Goal: Task Accomplishment & Management: Manage account settings

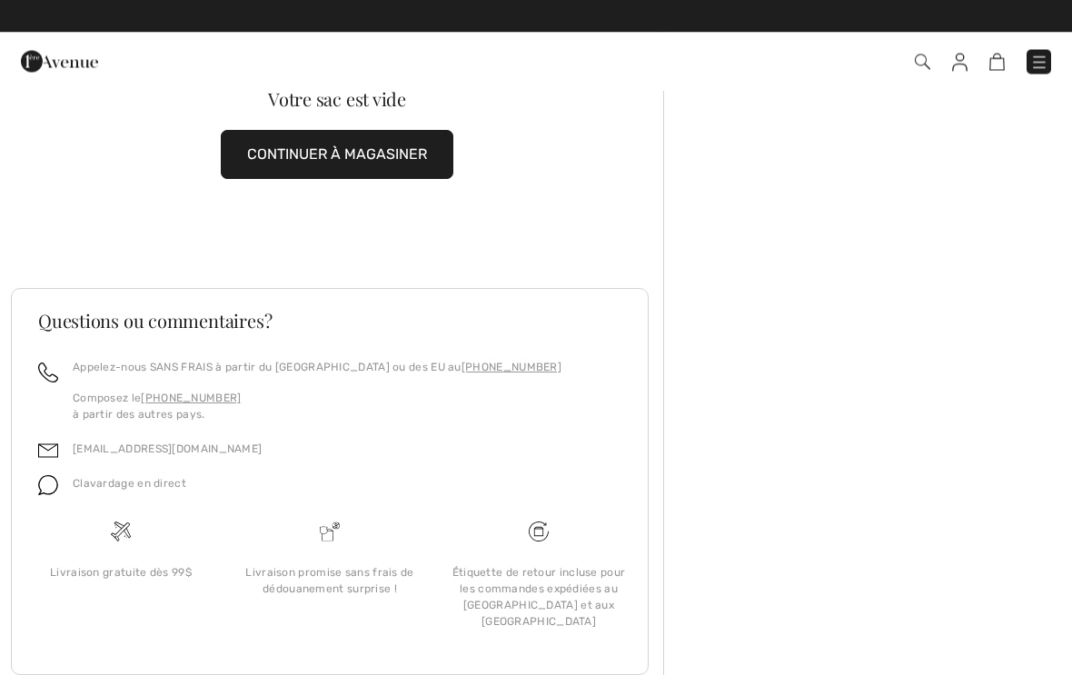
scroll to position [64, 0]
click at [1004, 59] on img at bounding box center [997, 62] width 15 height 17
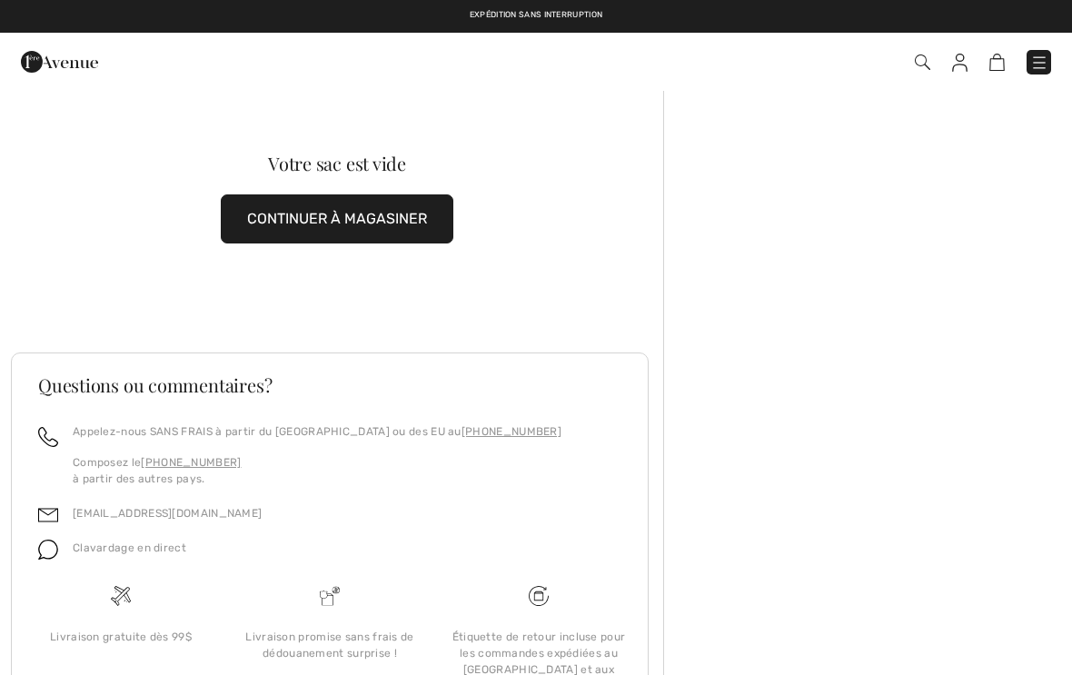
click at [962, 70] on img at bounding box center [959, 63] width 15 height 18
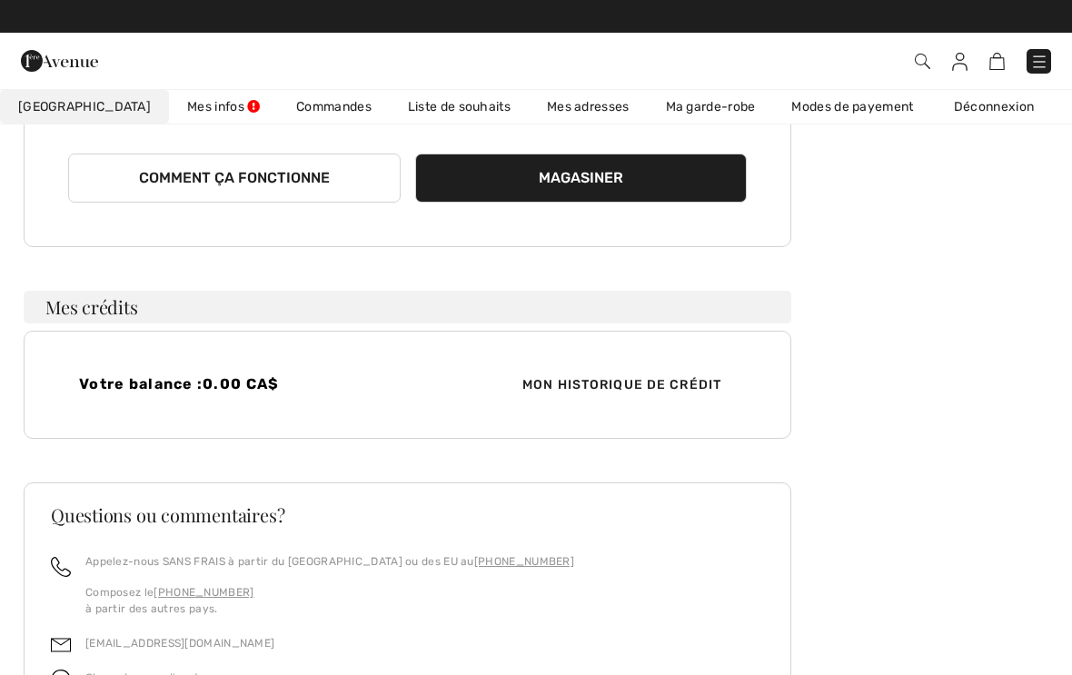
scroll to position [307, 0]
click at [712, 394] on span "Mon historique de crédit" at bounding box center [622, 384] width 228 height 19
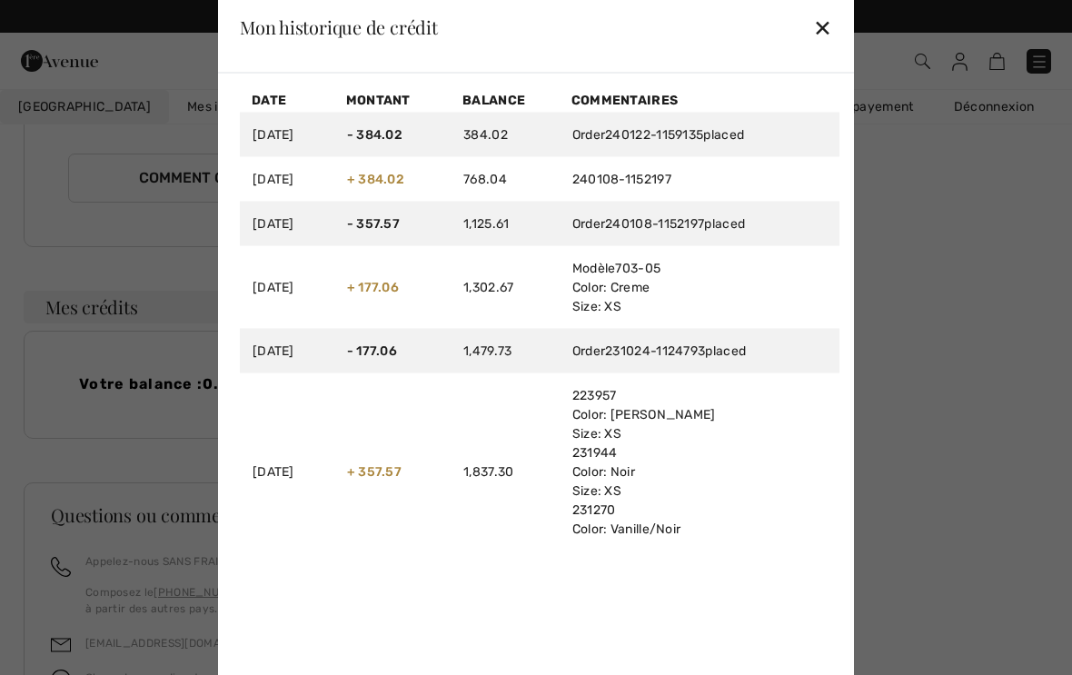
scroll to position [0, 0]
click at [829, 24] on div "✕" at bounding box center [822, 27] width 19 height 38
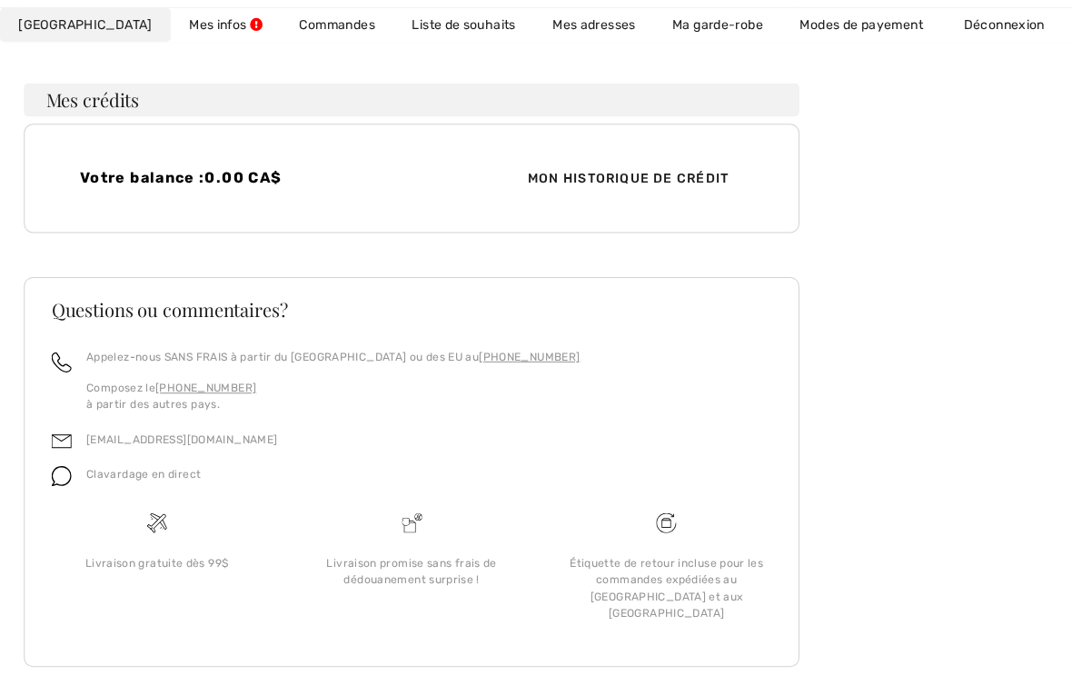
scroll to position [526, 0]
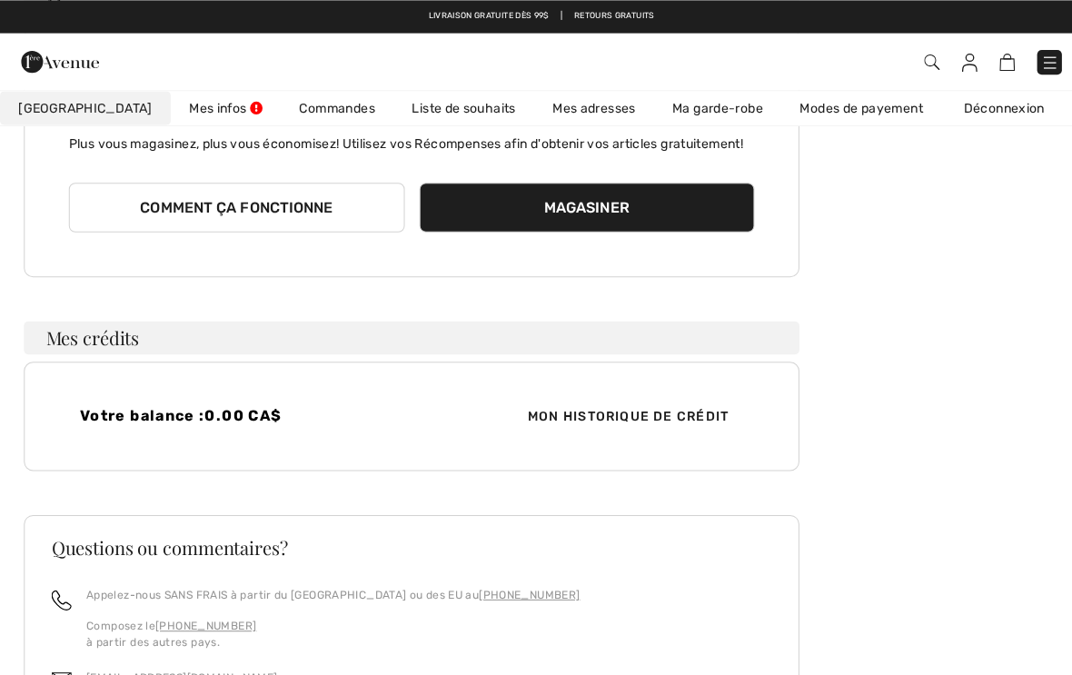
click at [300, 114] on link "Commandes" at bounding box center [334, 107] width 112 height 34
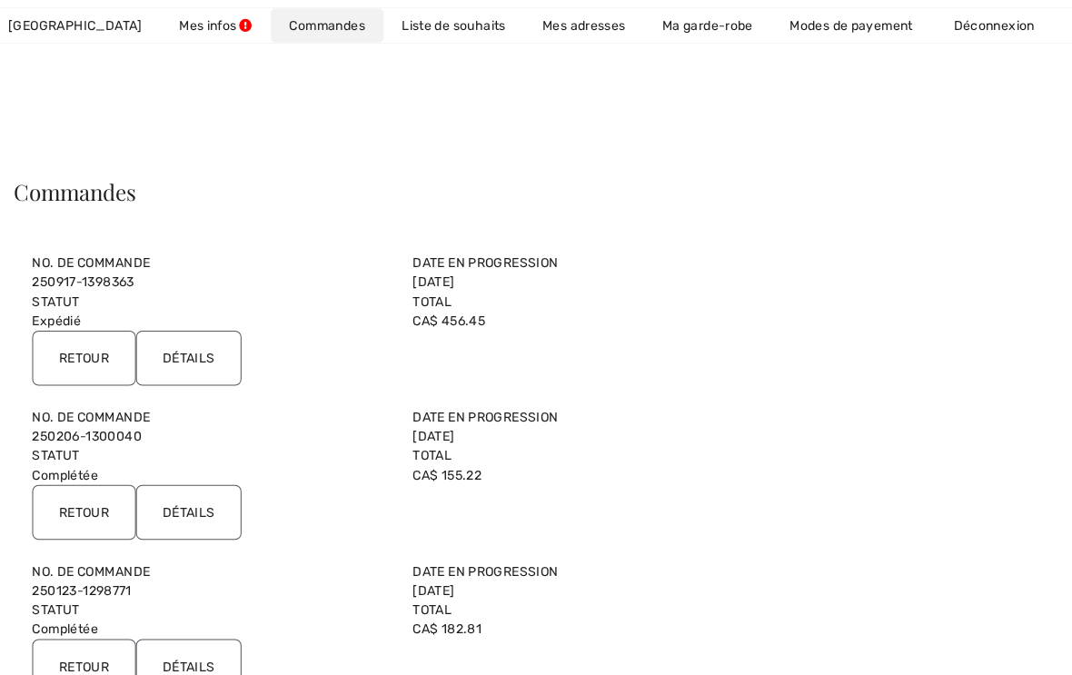
scroll to position [24, 0]
click at [101, 354] on input "Retour" at bounding box center [93, 354] width 103 height 55
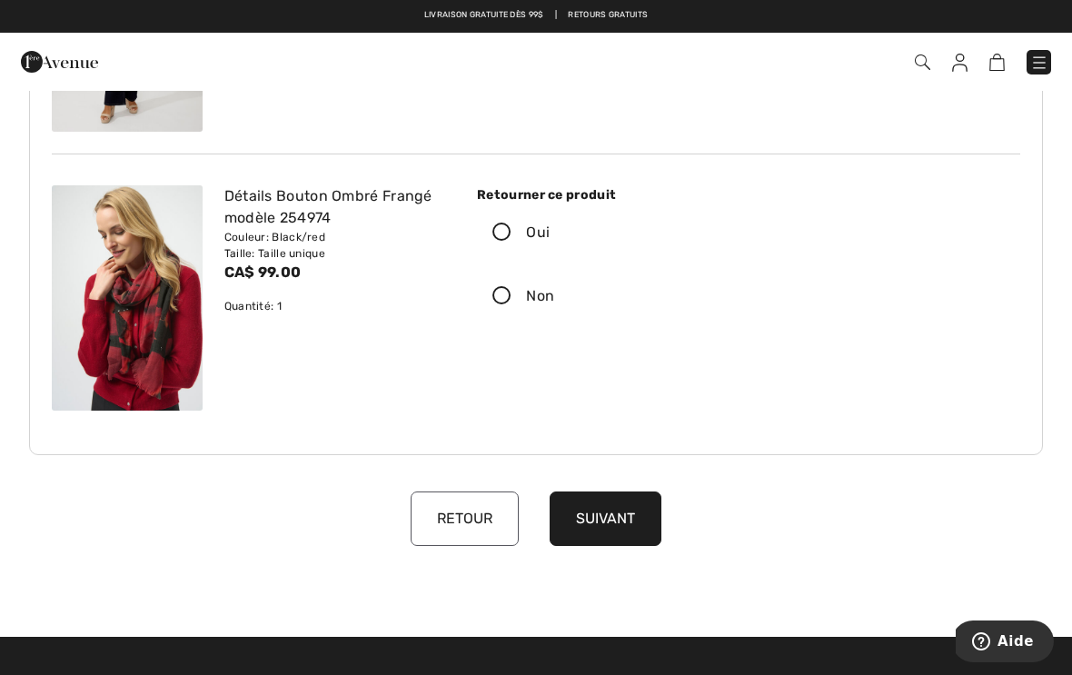
scroll to position [615, 0]
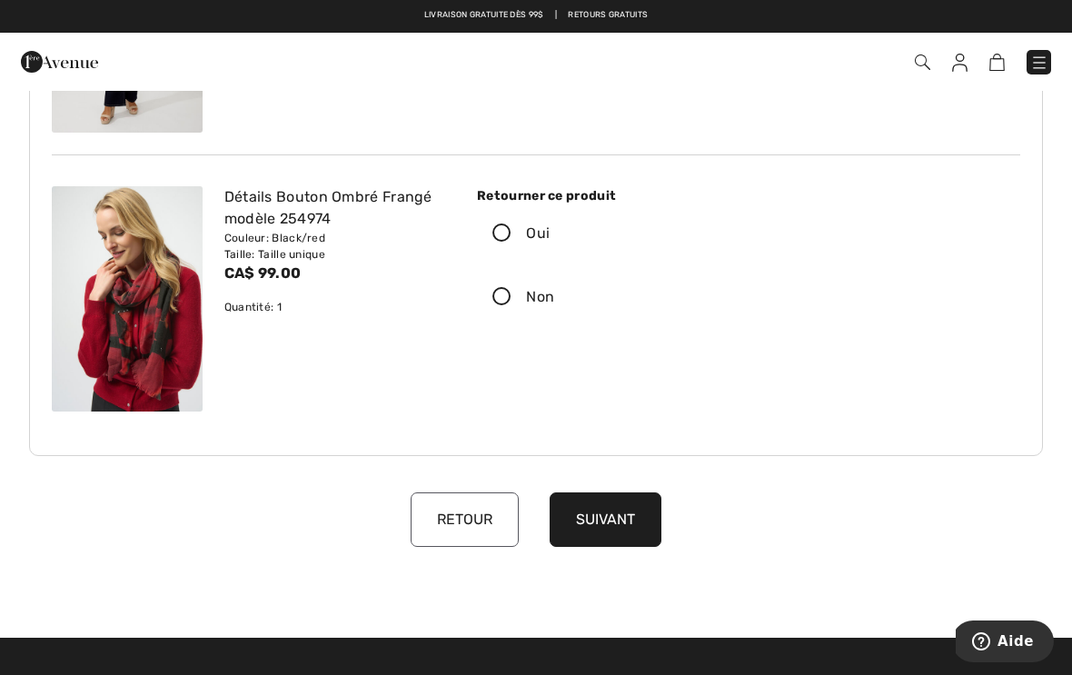
click at [509, 234] on icon at bounding box center [502, 233] width 48 height 19
click at [550, 234] on input "Oui" at bounding box center [556, 233] width 12 height 55
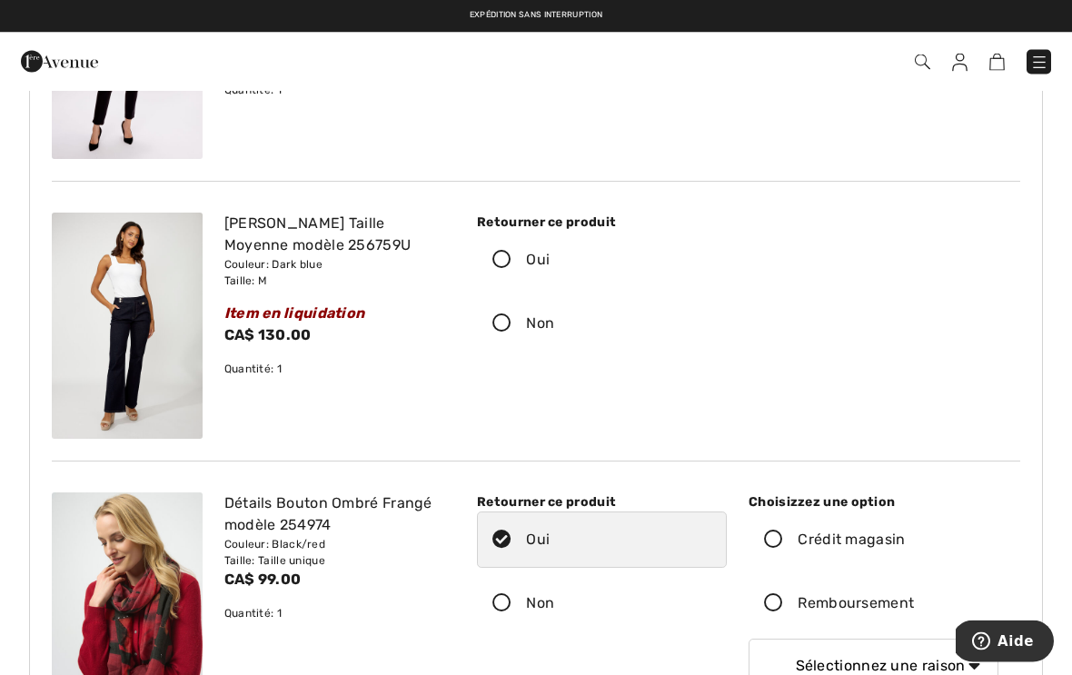
scroll to position [309, 0]
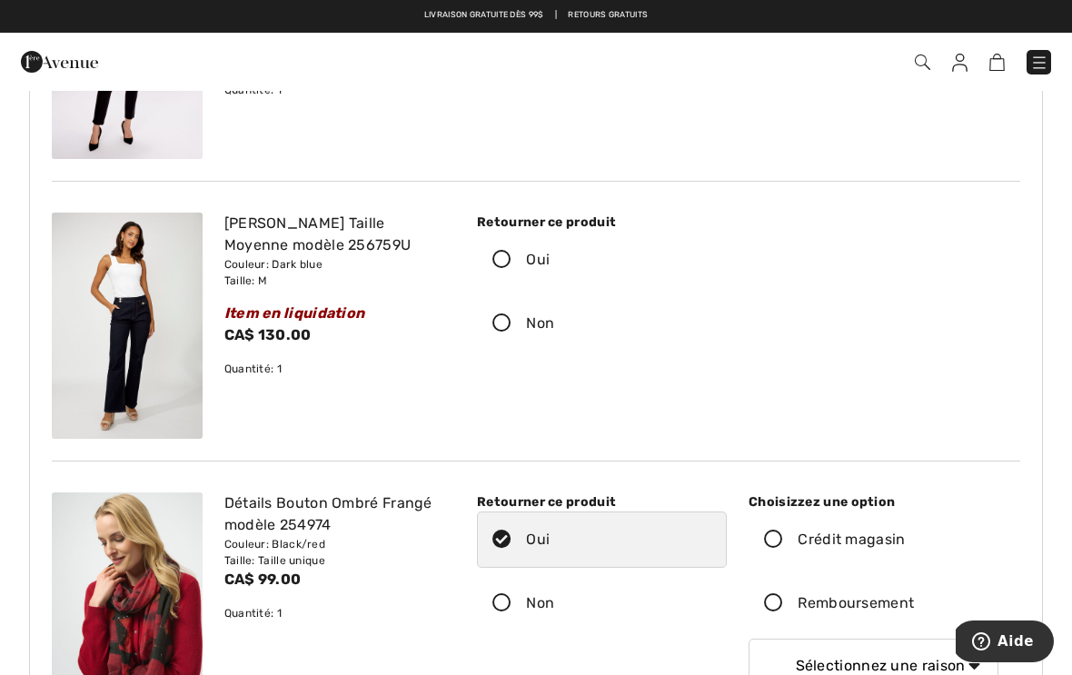
click at [505, 261] on icon at bounding box center [502, 260] width 48 height 19
click at [550, 261] on input "Oui" at bounding box center [556, 260] width 12 height 55
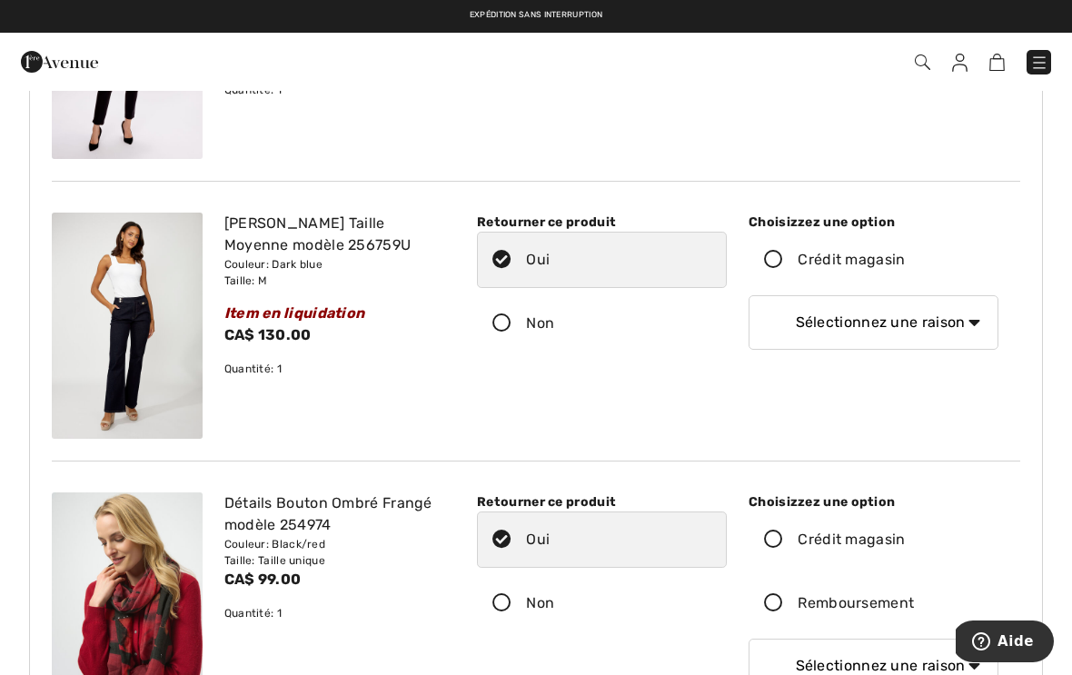
click at [998, 322] on select "Sélectionnez une raison Mauvaise taille/article reçu Ma commande est arrivée tr…" at bounding box center [874, 322] width 250 height 55
select select "1"
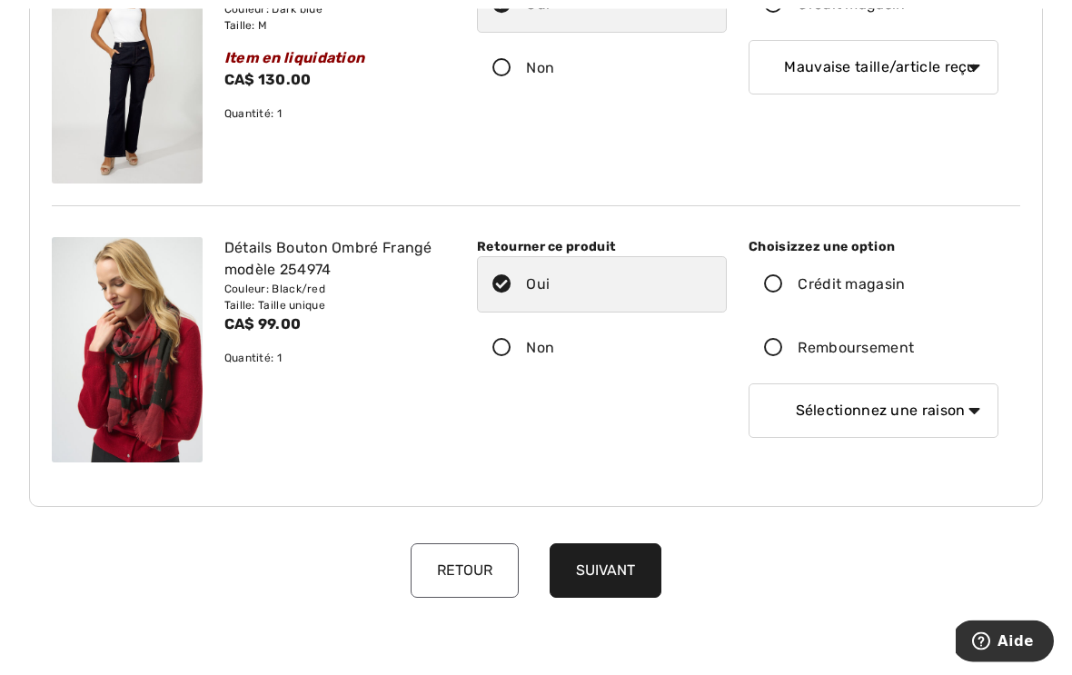
scroll to position [564, 0]
click at [881, 407] on select "Sélectionnez une raison Mauvaise taille/article reçu Ma commande est arrivée tr…" at bounding box center [874, 411] width 250 height 55
select select "4"
click at [676, 453] on div "Retourner ce produit Oui Non Choisizzez une option" at bounding box center [737, 349] width 565 height 225
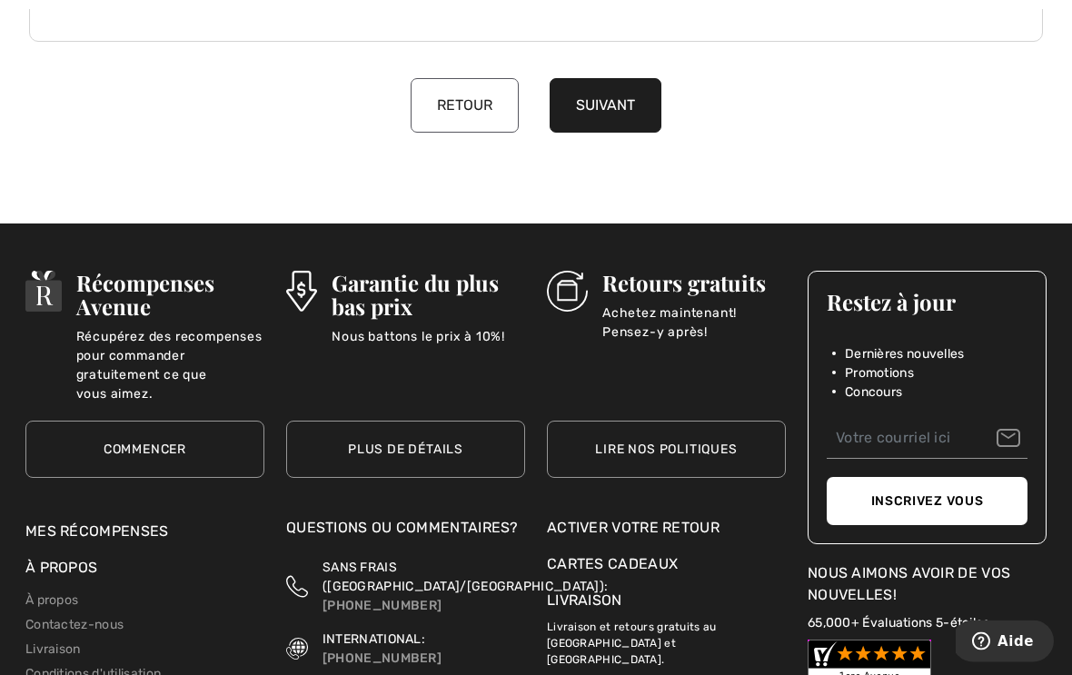
scroll to position [1030, 0]
click at [623, 95] on button "Suivant" at bounding box center [606, 105] width 112 height 55
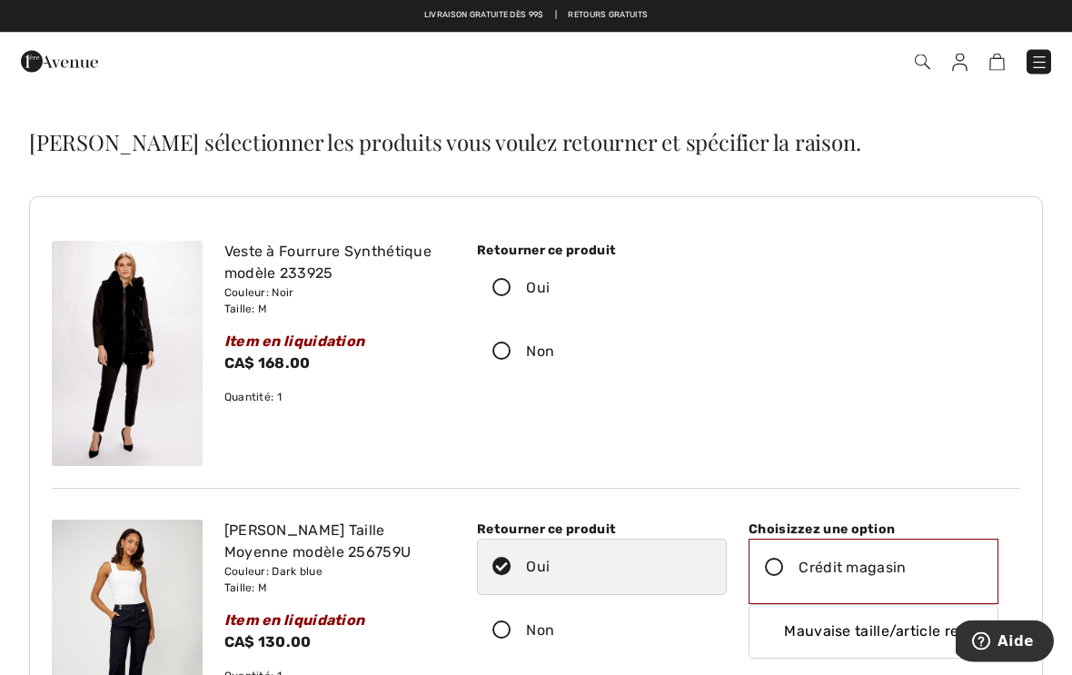
scroll to position [0, 0]
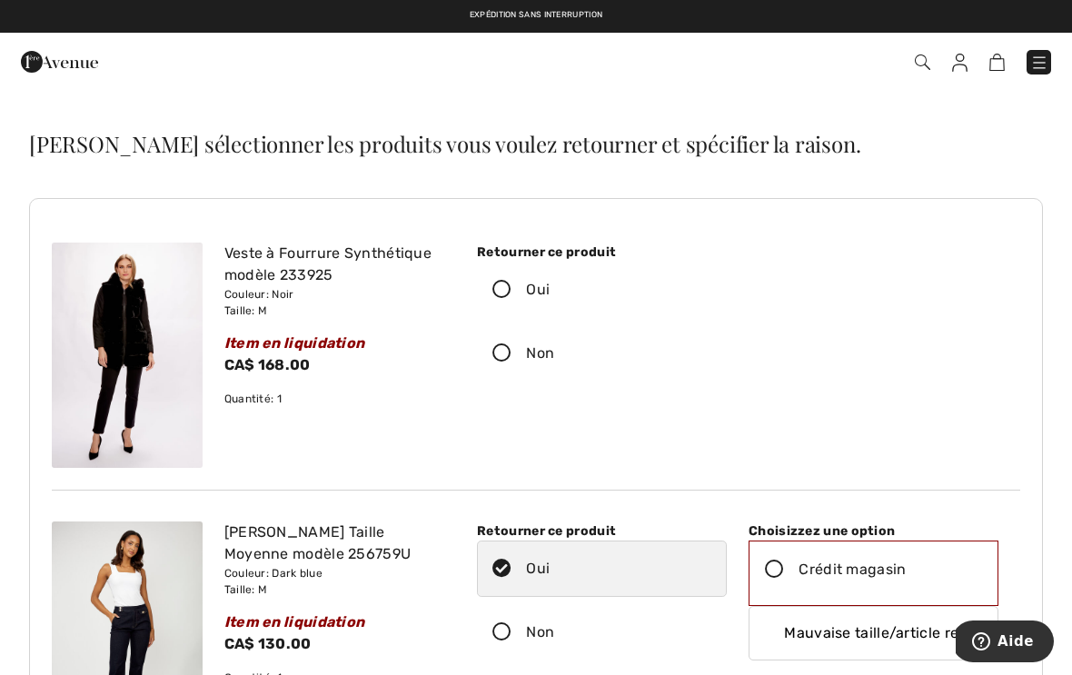
click at [511, 360] on icon at bounding box center [502, 353] width 48 height 19
click at [554, 360] on input "Non" at bounding box center [560, 353] width 12 height 55
radio input "true"
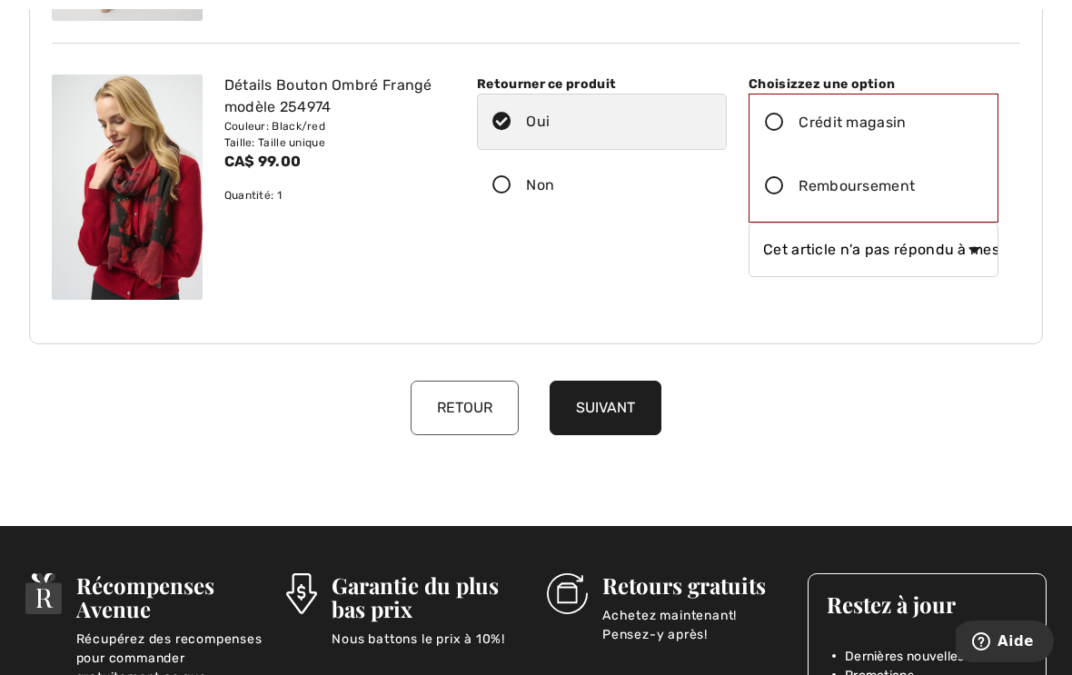
scroll to position [728, 0]
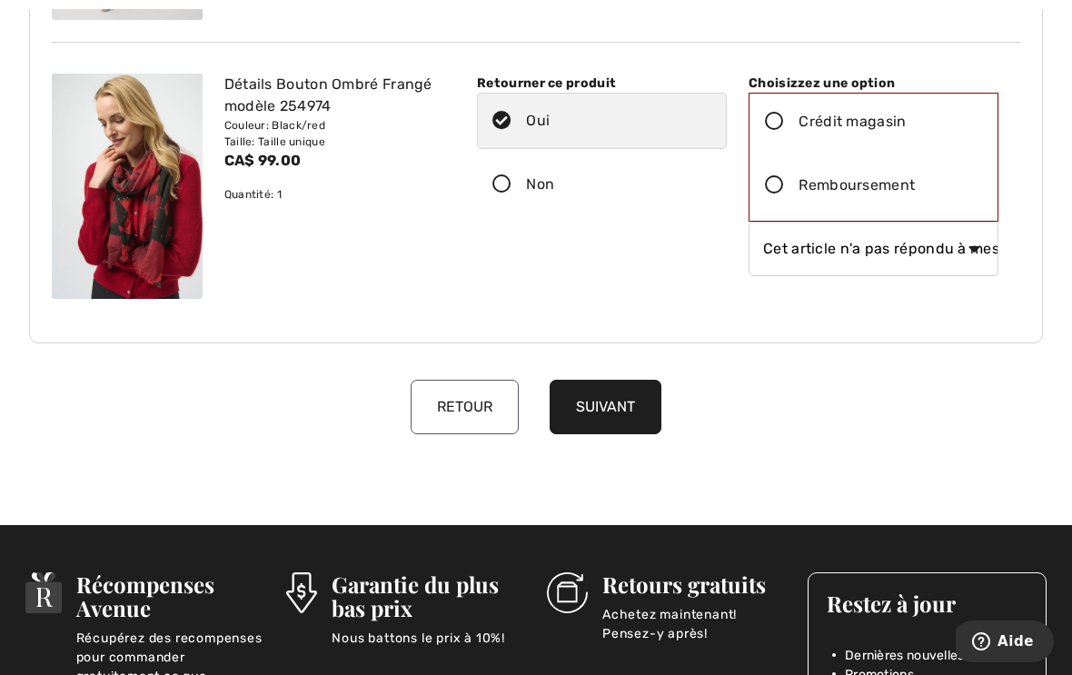
click at [620, 406] on button "Suivant" at bounding box center [606, 407] width 112 height 55
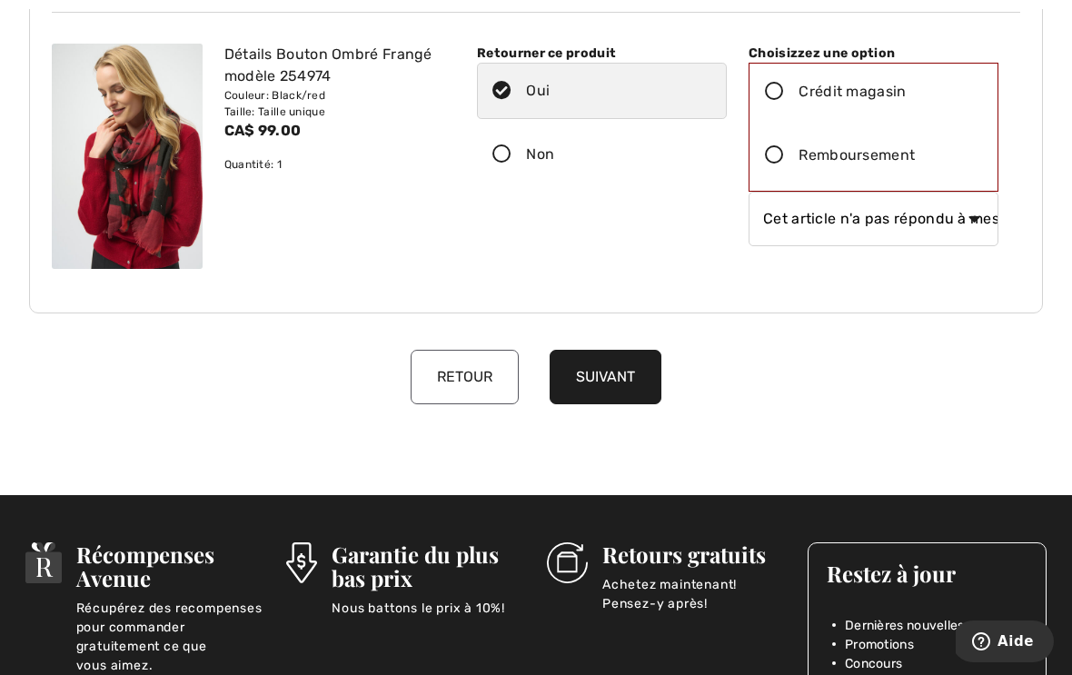
click at [783, 158] on icon at bounding box center [775, 155] width 48 height 19
click at [915, 158] on input "Remboursement" at bounding box center [921, 155] width 12 height 55
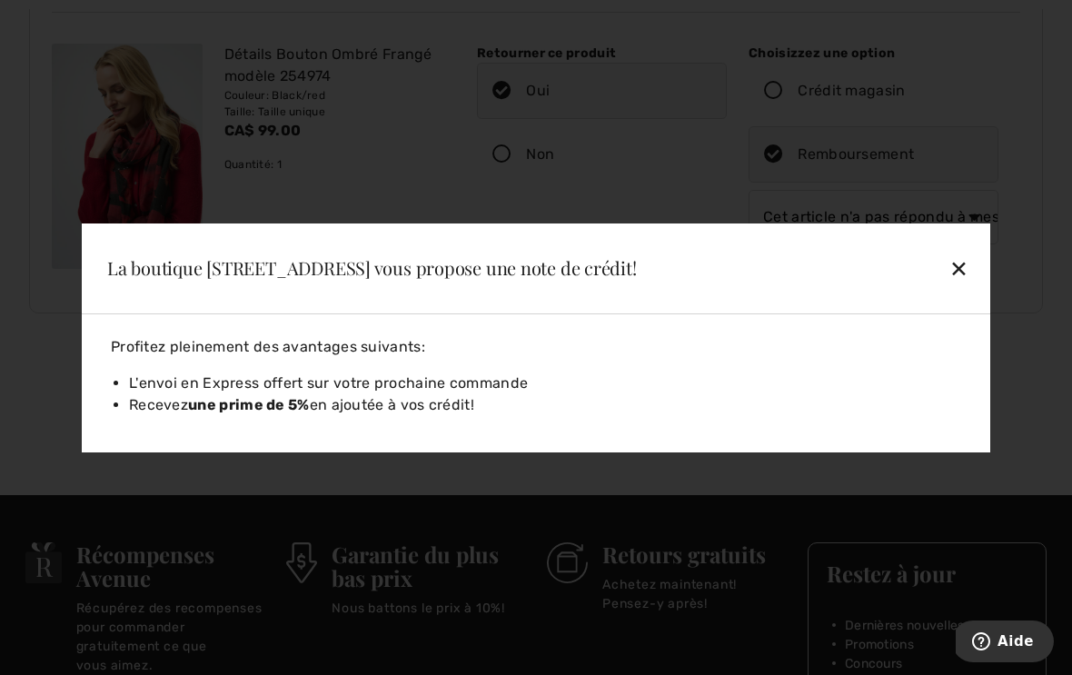
click at [975, 265] on div "✕" at bounding box center [871, 268] width 209 height 38
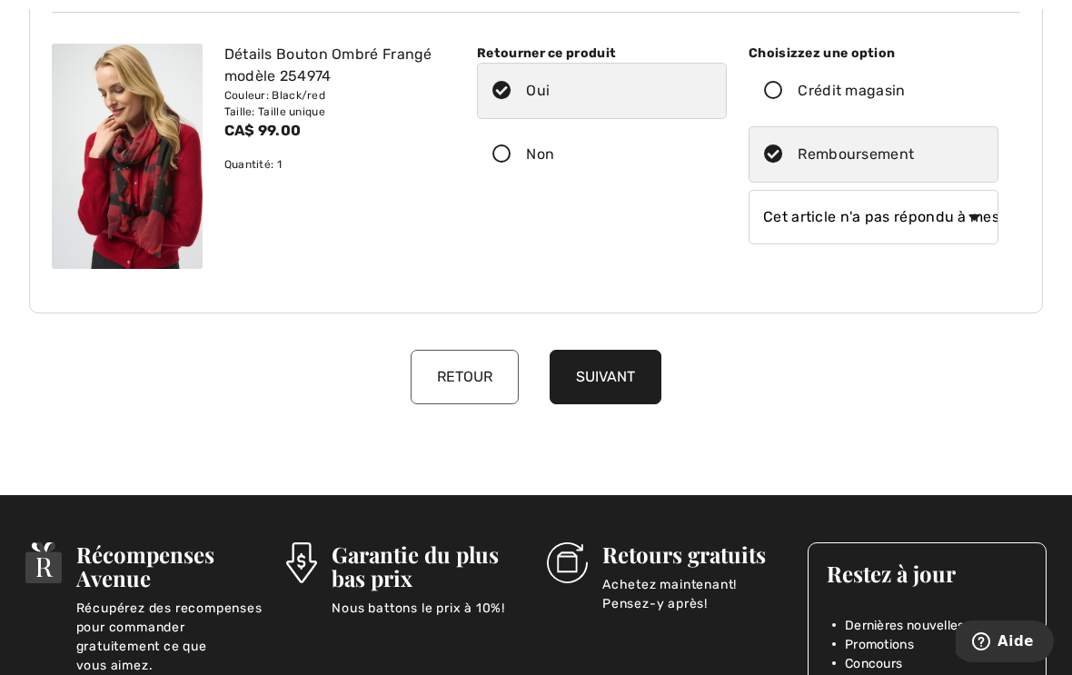
click at [633, 369] on button "Suivant" at bounding box center [606, 377] width 112 height 55
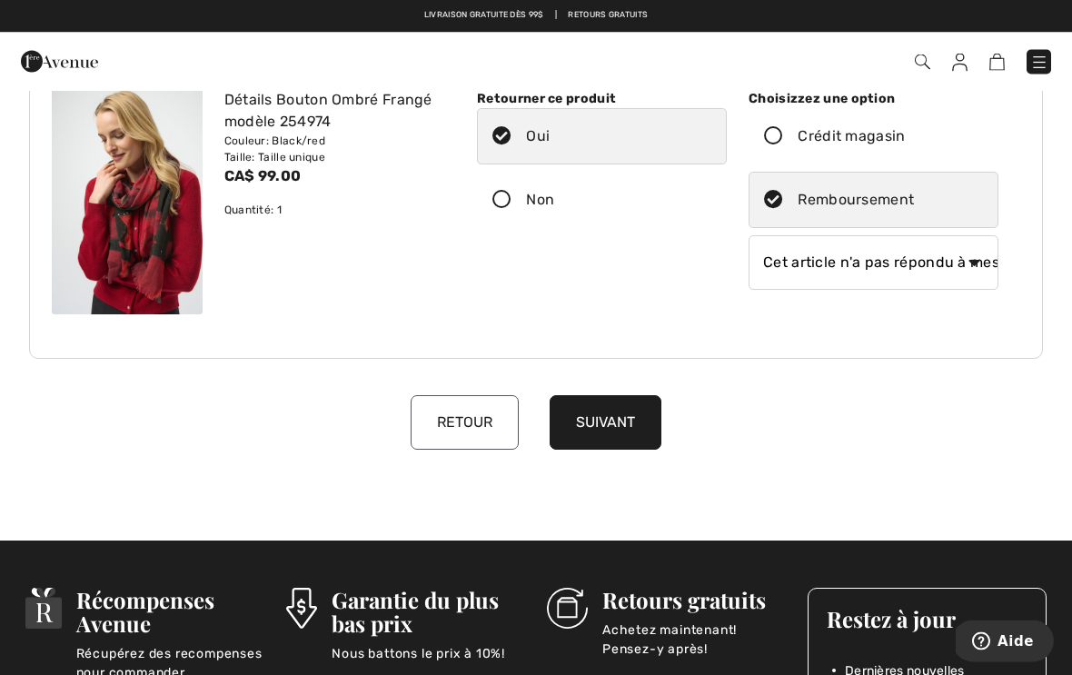
scroll to position [702, 0]
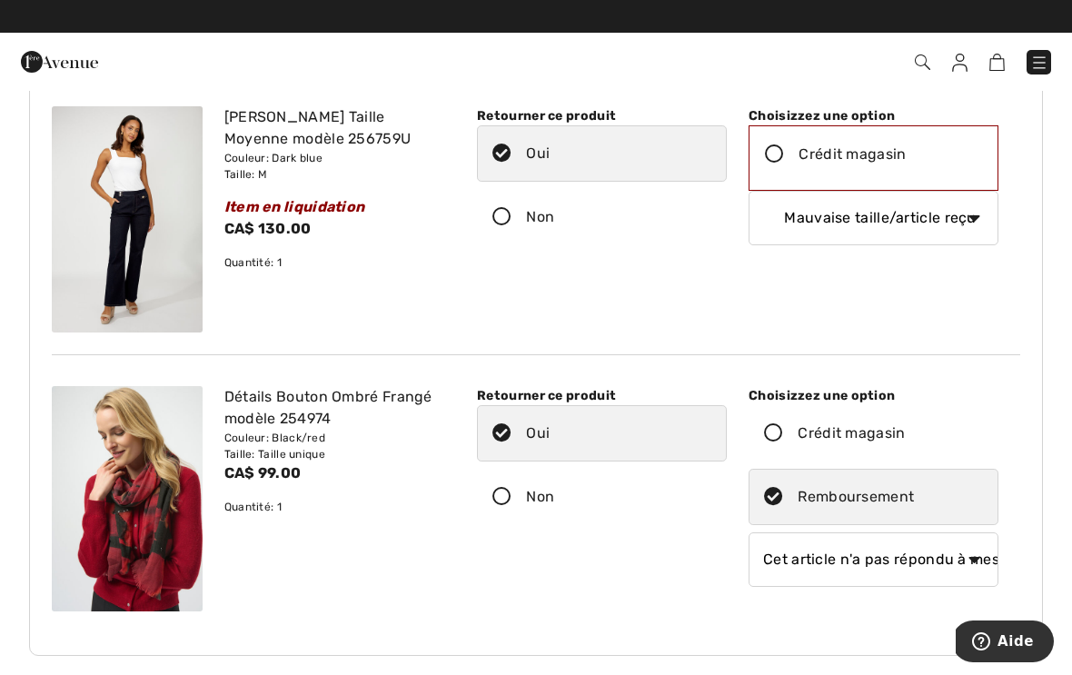
scroll to position [414, 0]
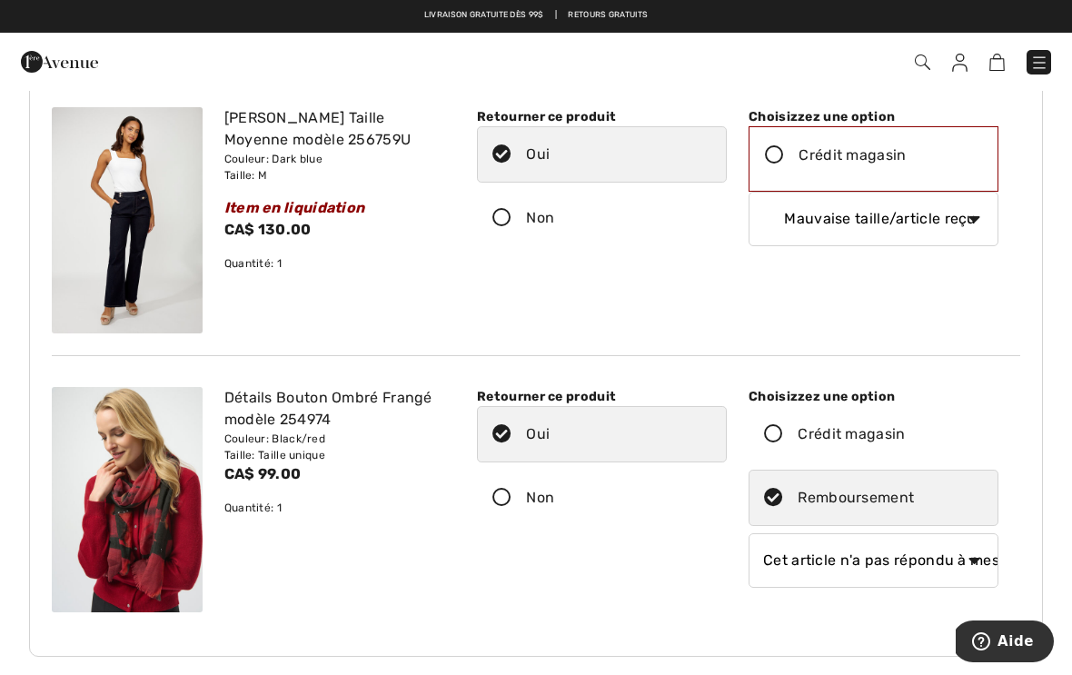
click at [778, 151] on icon at bounding box center [775, 155] width 48 height 19
click at [907, 151] on input "Crédit magasin" at bounding box center [913, 155] width 12 height 55
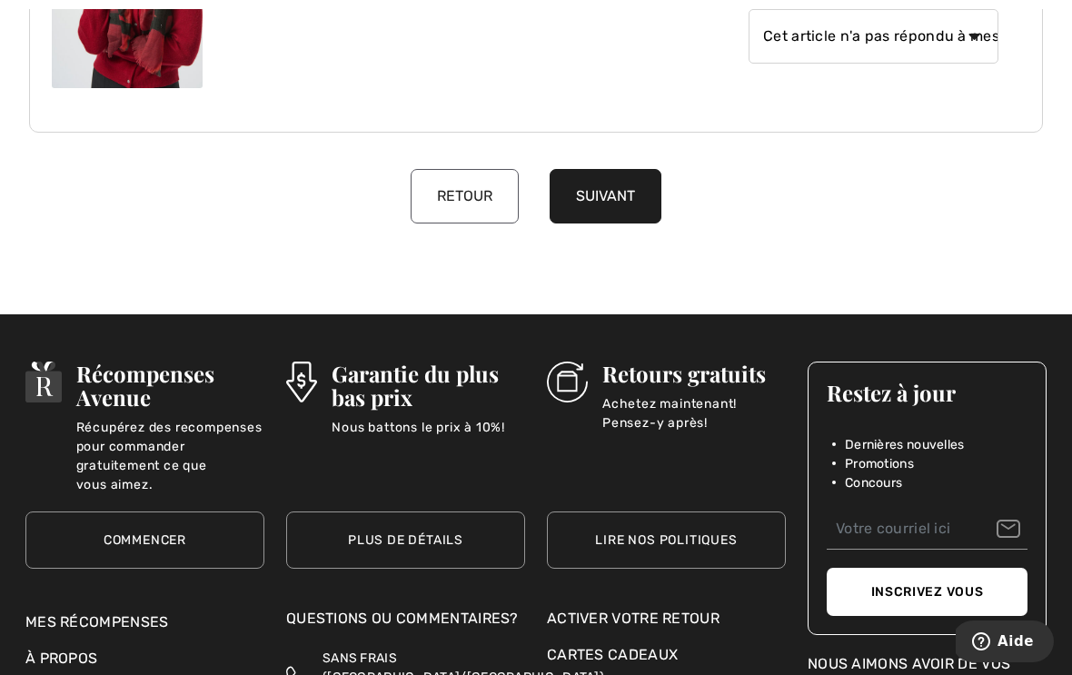
scroll to position [940, 0]
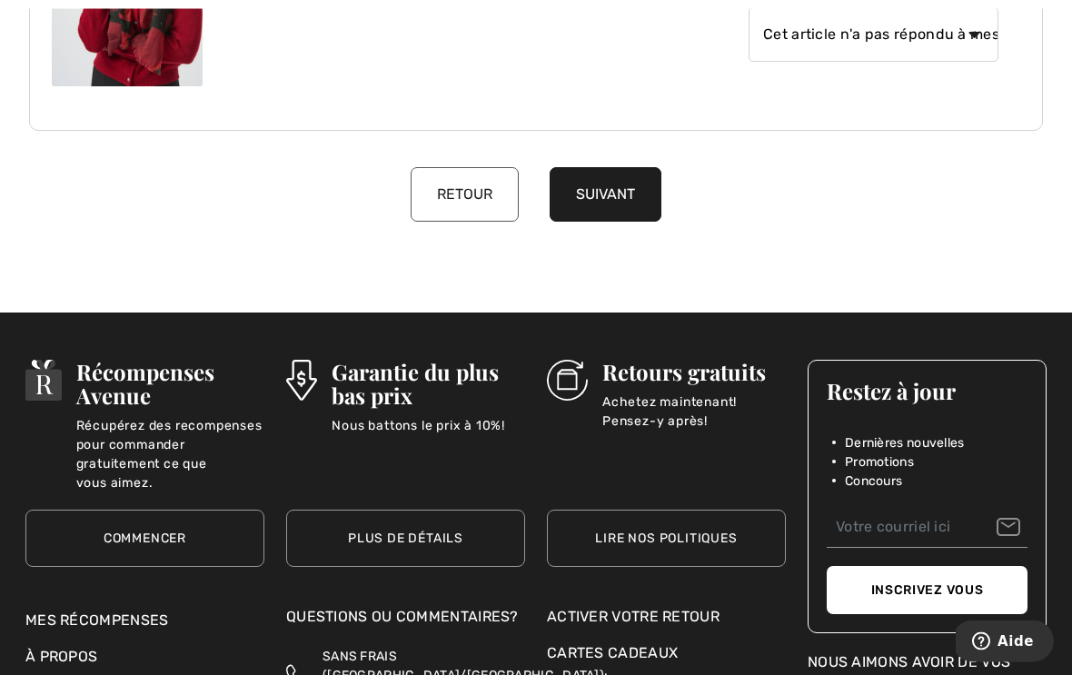
click at [621, 199] on button "Suivant" at bounding box center [606, 195] width 112 height 55
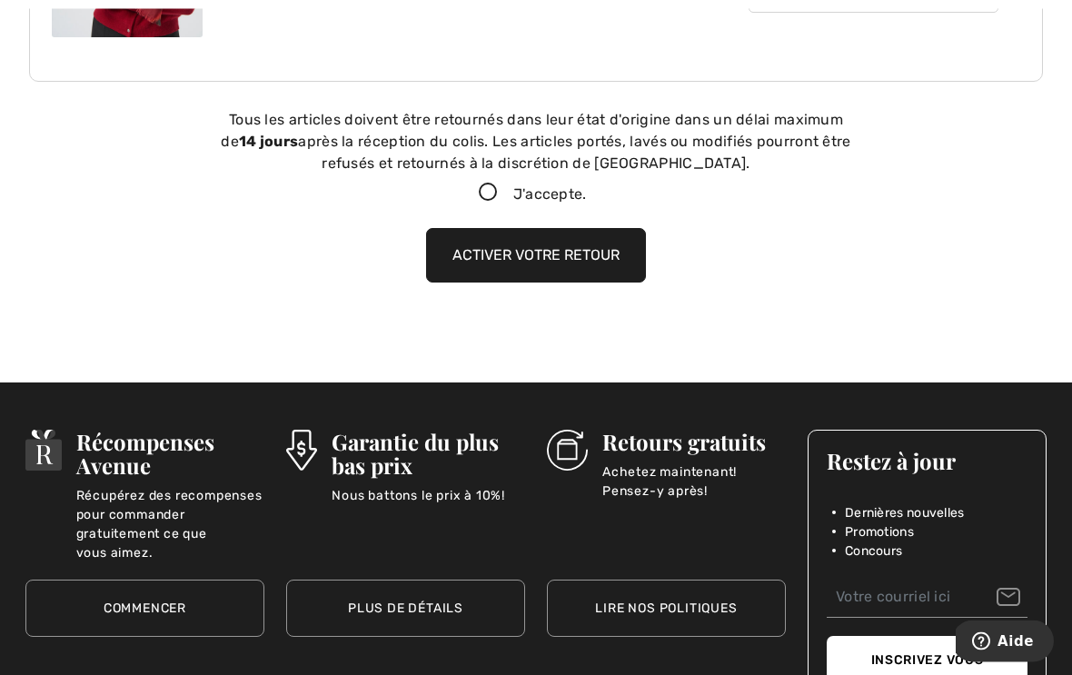
scroll to position [990, 0]
click at [489, 194] on icon at bounding box center [488, 193] width 48 height 19
click at [587, 194] on input "J'accepte." at bounding box center [593, 193] width 12 height 12
checkbox input "true"
click at [604, 254] on button "Activer votre retour" at bounding box center [536, 255] width 220 height 55
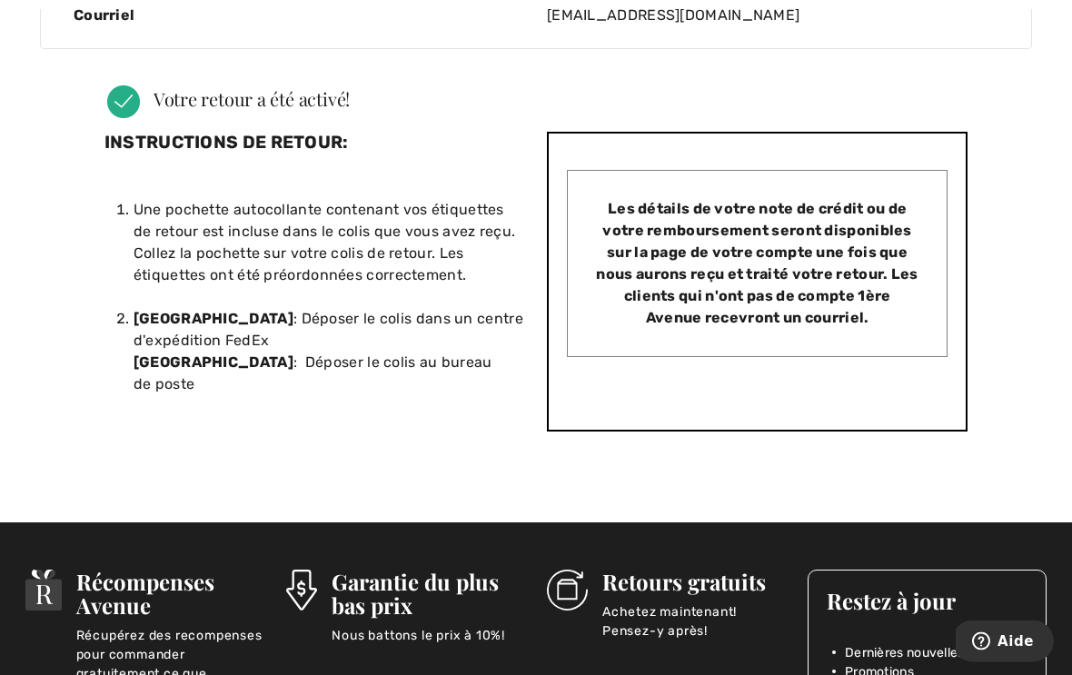
scroll to position [583, 0]
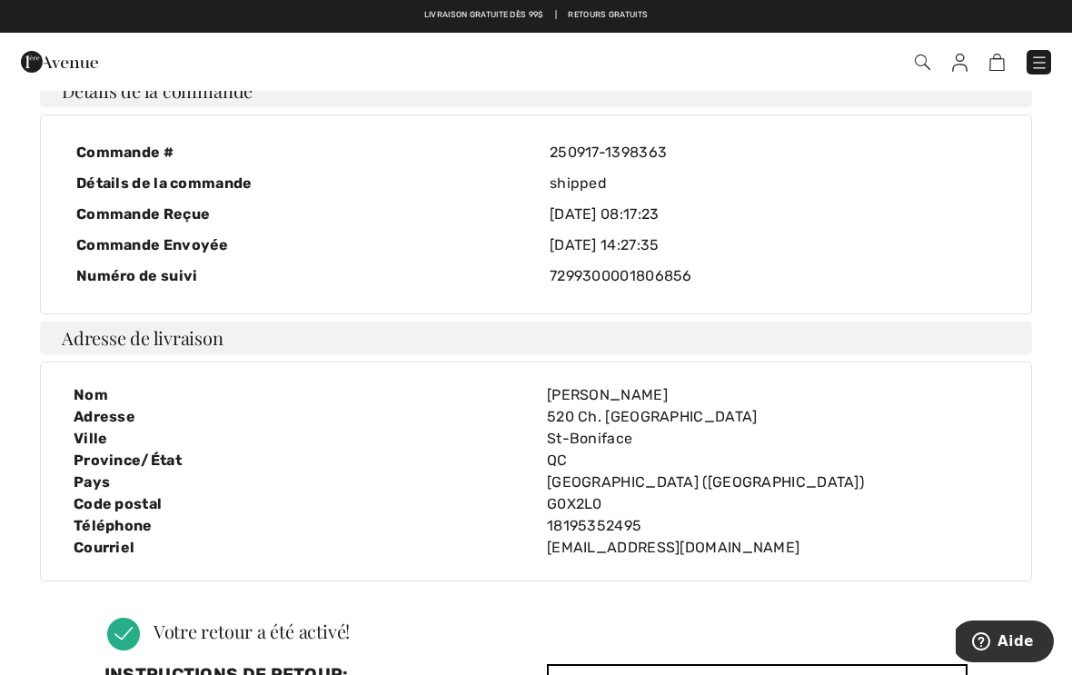
scroll to position [0, 0]
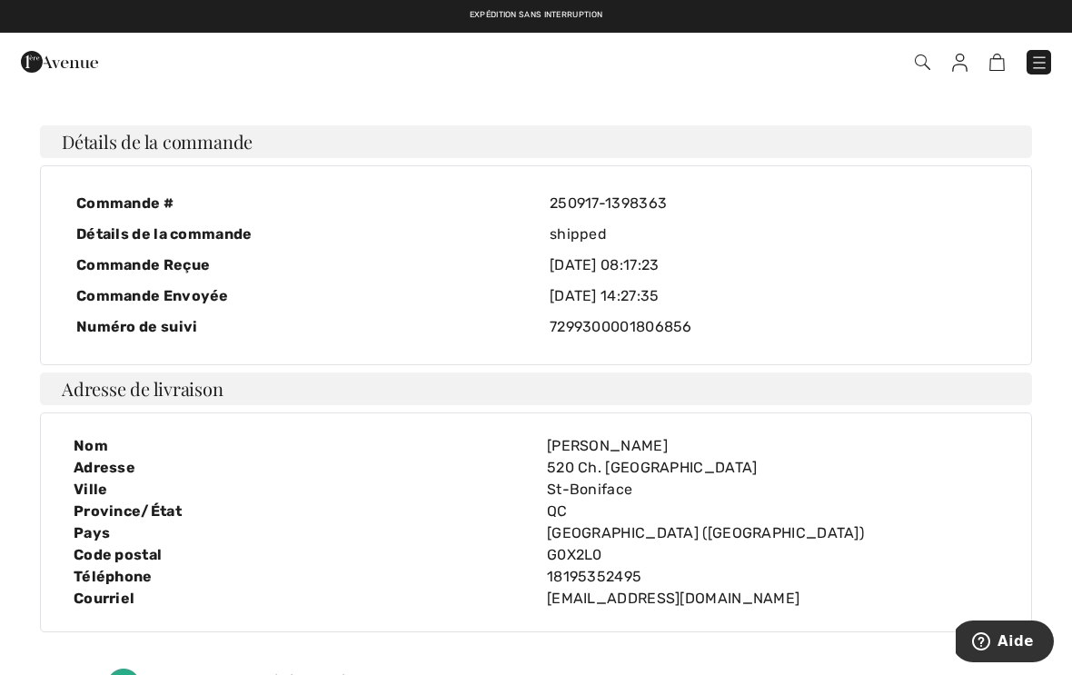
click at [89, 65] on img at bounding box center [59, 62] width 77 height 36
